Goal: Task Accomplishment & Management: Complete application form

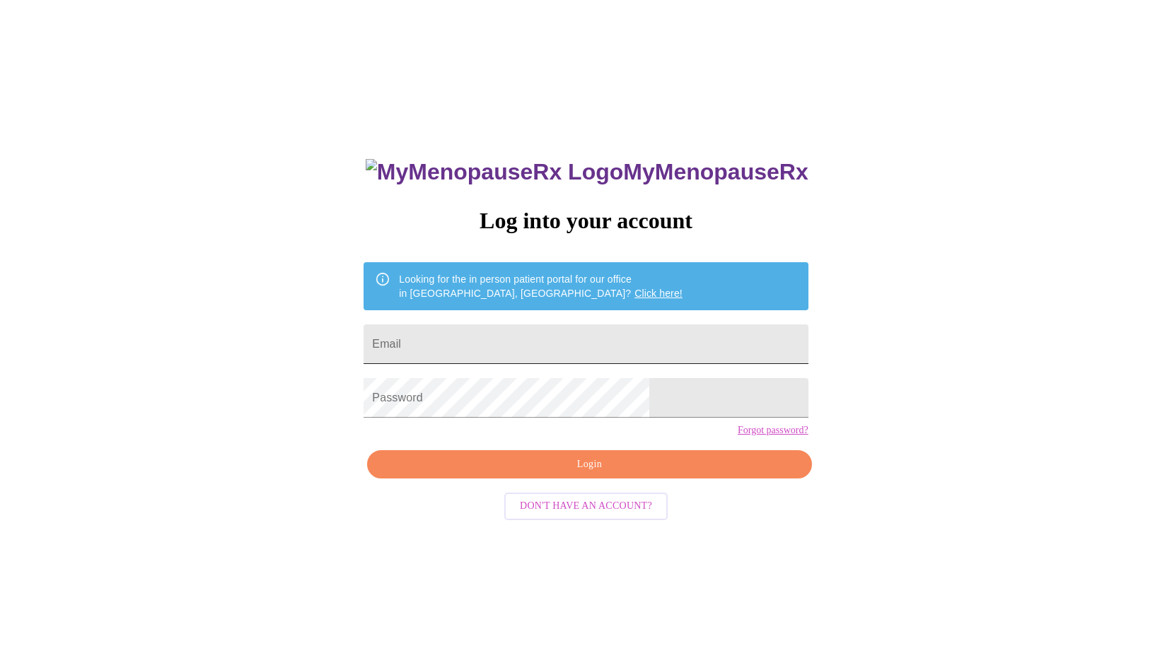
click at [559, 340] on input "Email" at bounding box center [585, 345] width 444 height 40
type input "lautg7@gmail.com"
click at [623, 474] on span "Login" at bounding box center [589, 465] width 412 height 18
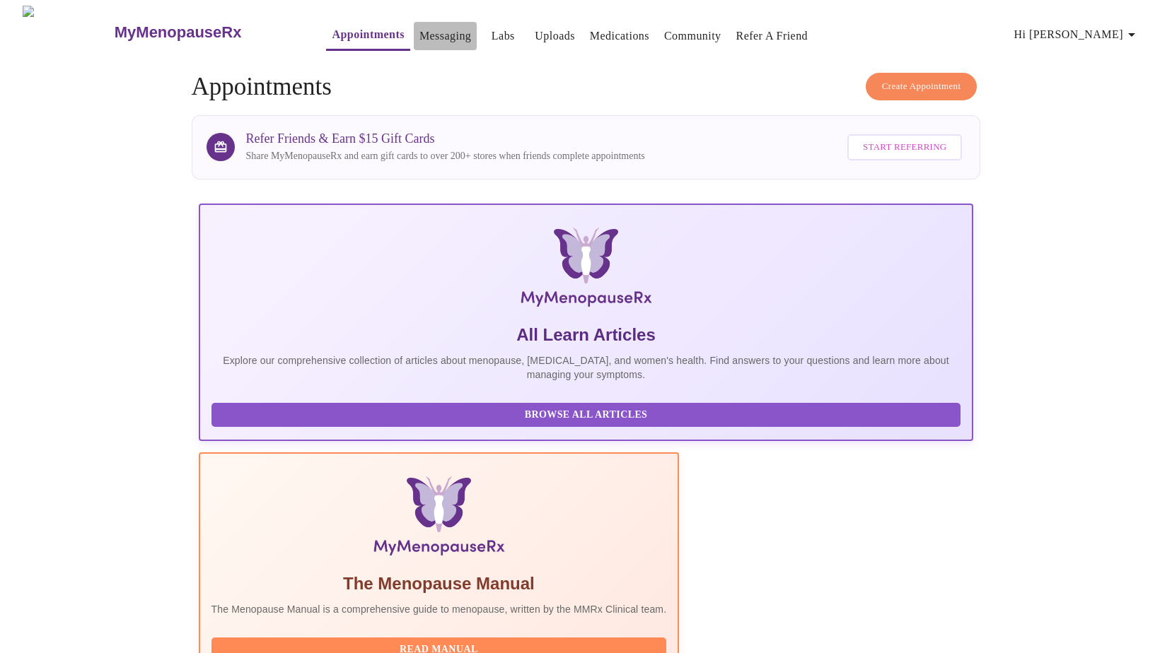
click at [419, 28] on link "Messaging" at bounding box center [445, 36] width 52 height 20
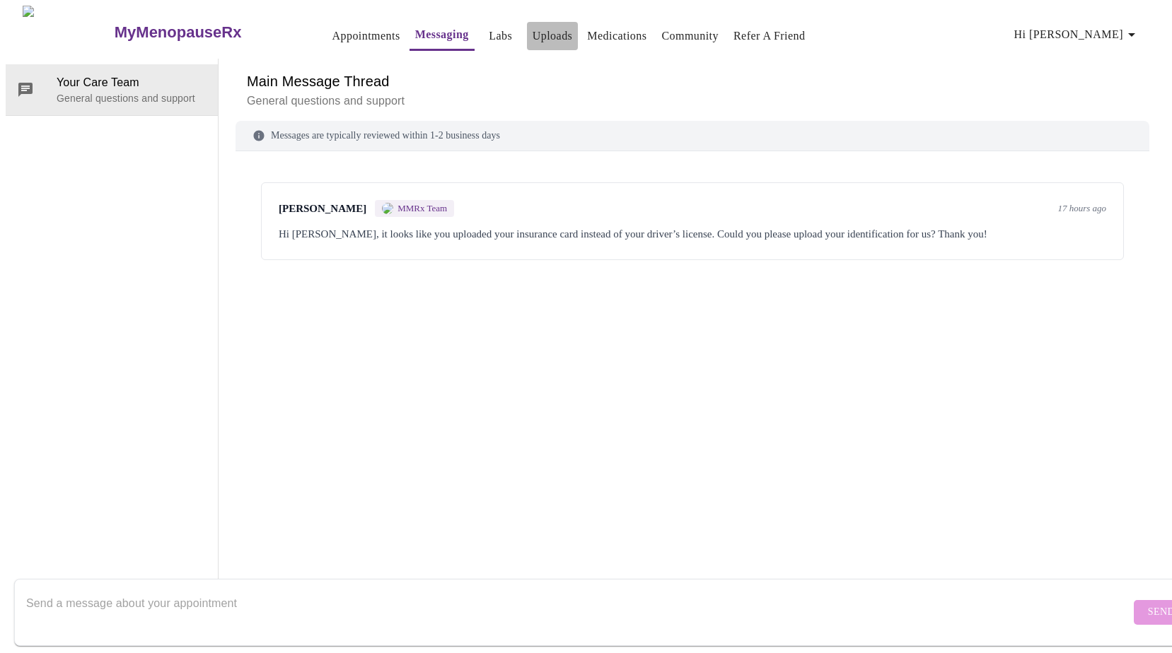
click at [532, 33] on link "Uploads" at bounding box center [552, 36] width 40 height 20
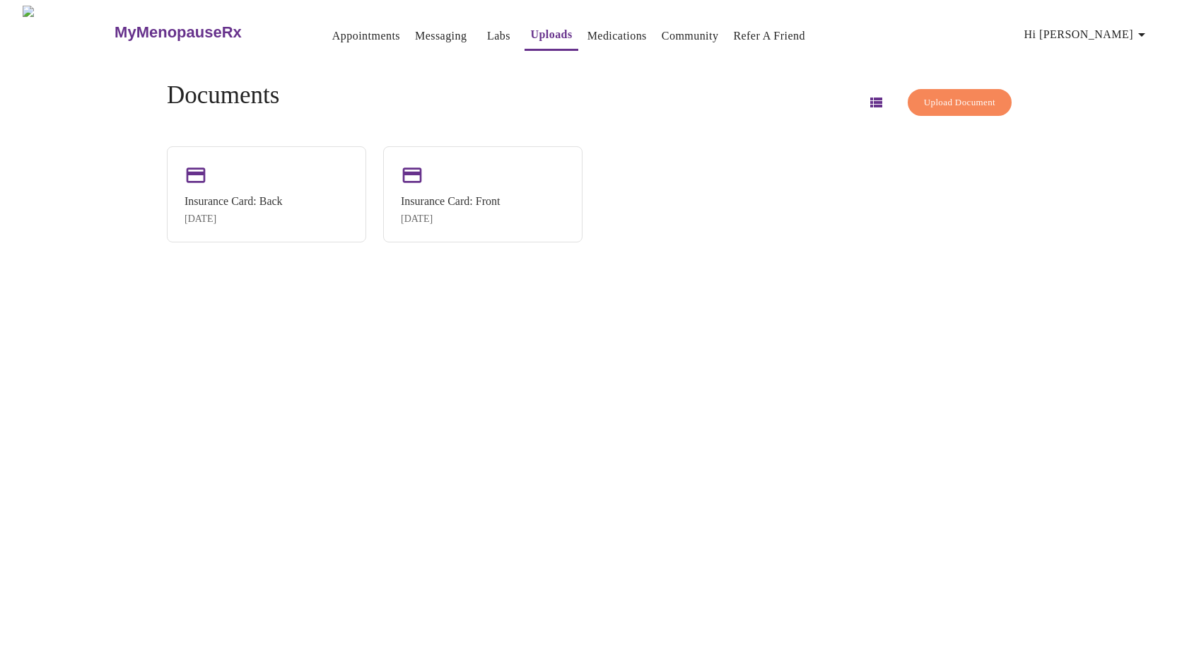
click at [962, 96] on span "Upload Document" at bounding box center [959, 103] width 71 height 16
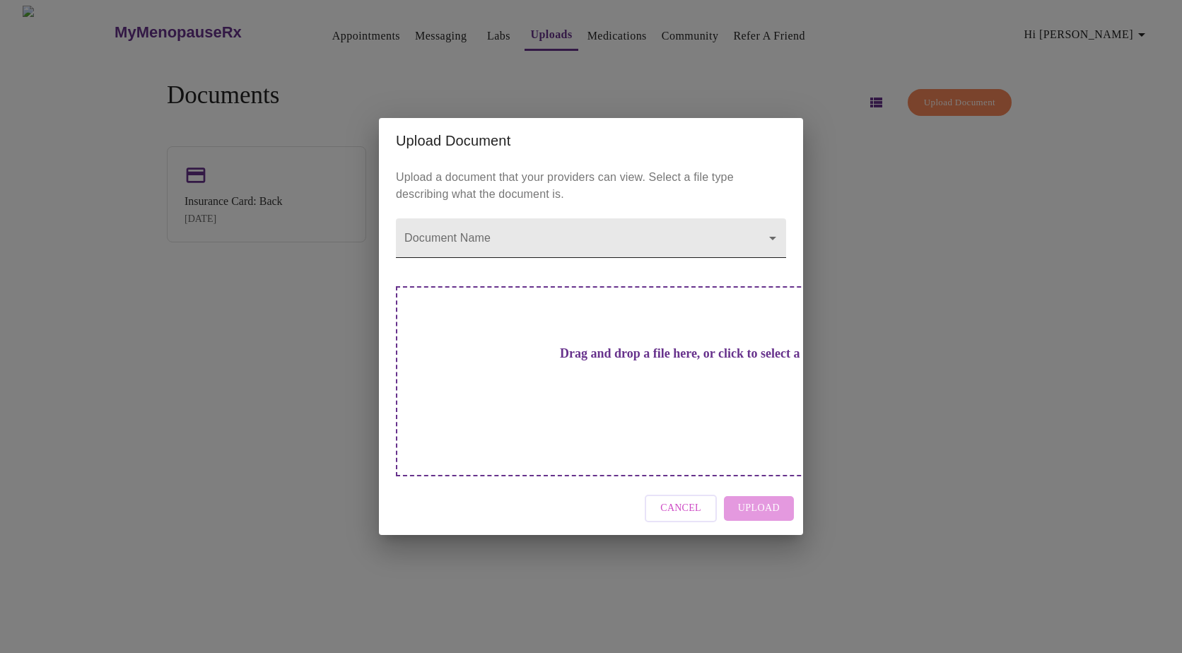
click at [774, 264] on body "MyMenopauseRx Appointments Messaging Labs Uploads Medications Community Refer a…" at bounding box center [591, 332] width 1171 height 653
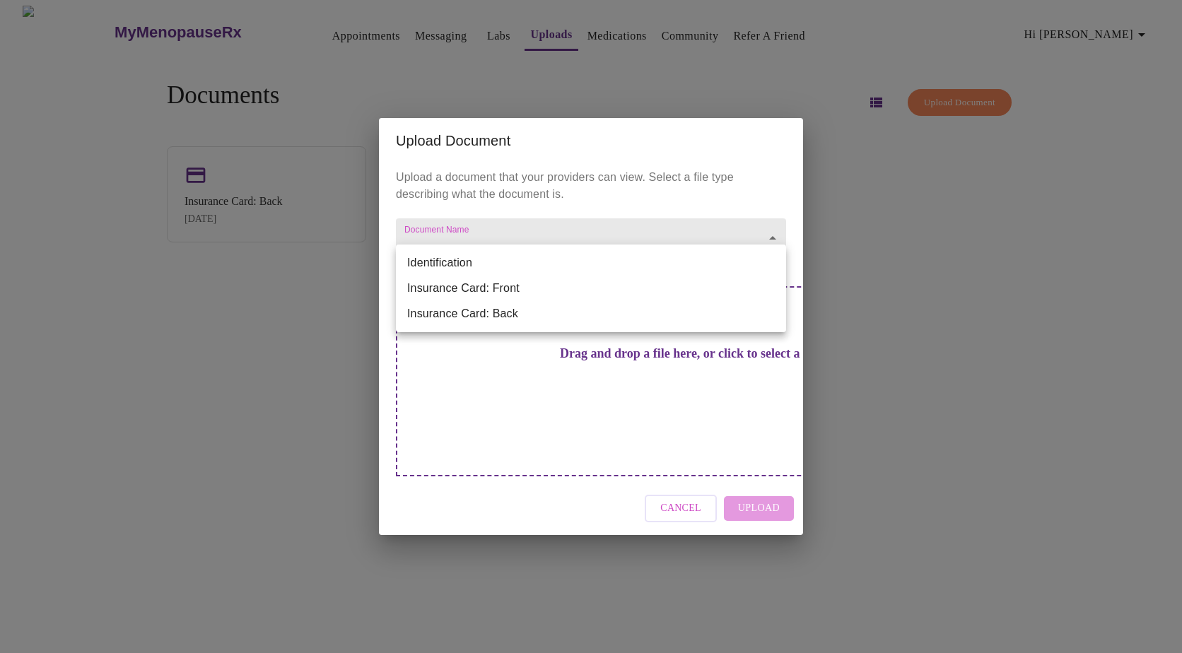
click at [433, 263] on li "Identification" at bounding box center [591, 262] width 390 height 25
type input "Identification"
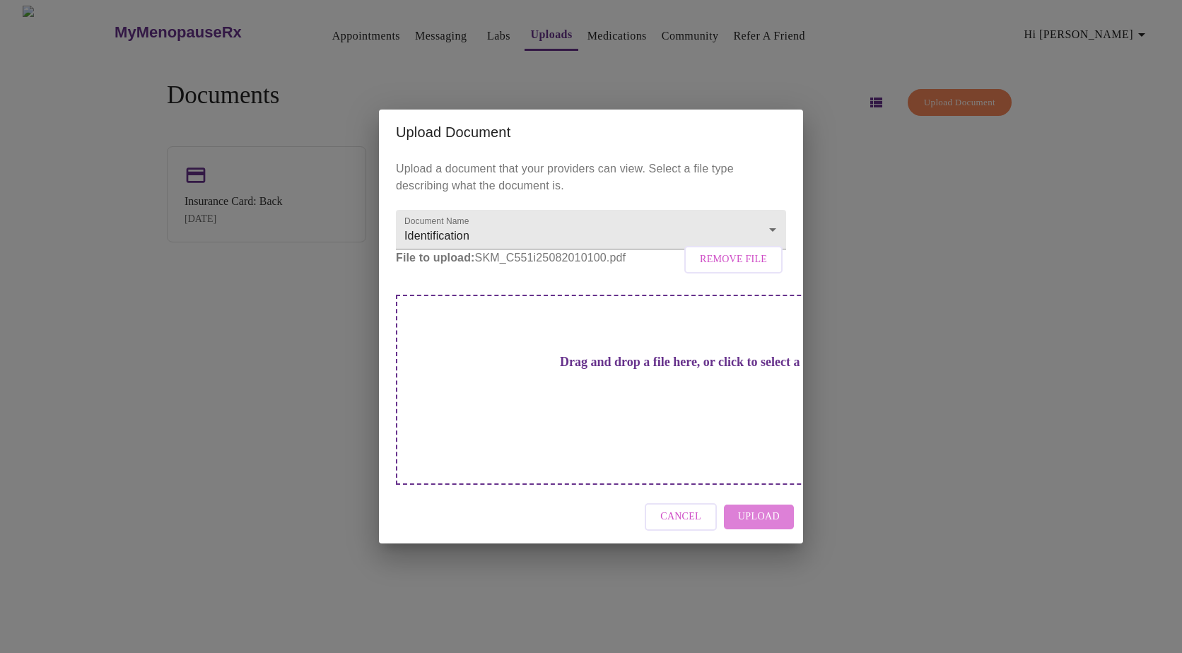
click at [769, 508] on span "Upload" at bounding box center [759, 517] width 42 height 18
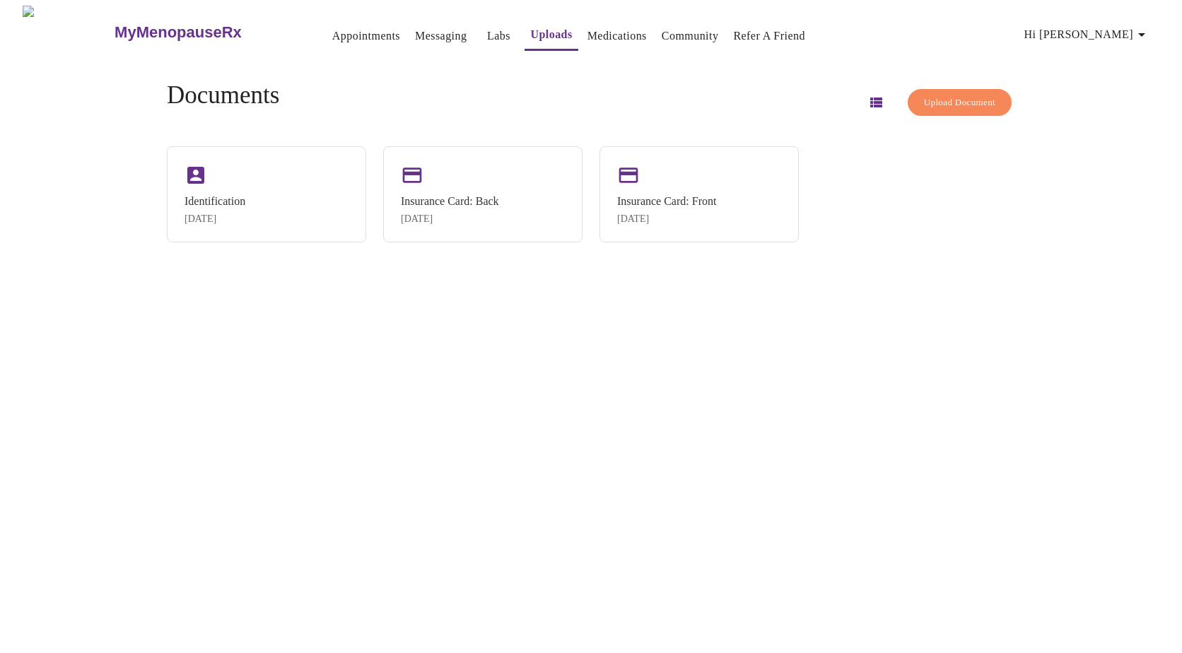
click at [415, 27] on link "Messaging" at bounding box center [441, 36] width 52 height 20
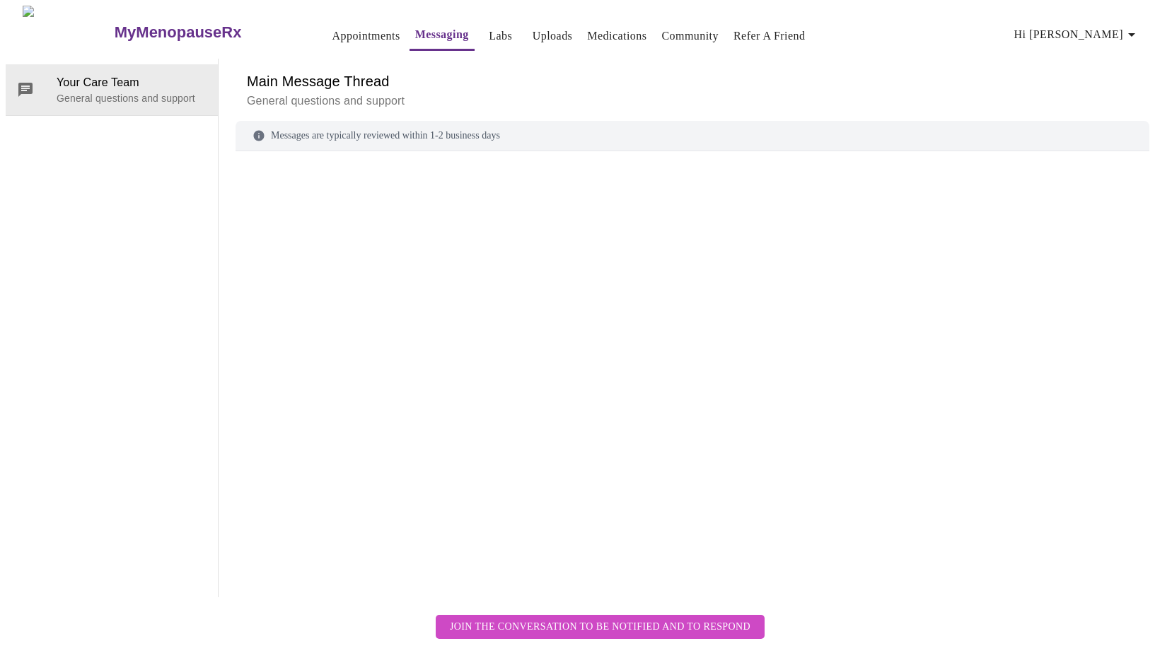
scroll to position [53, 0]
